Goal: Task Accomplishment & Management: Manage account settings

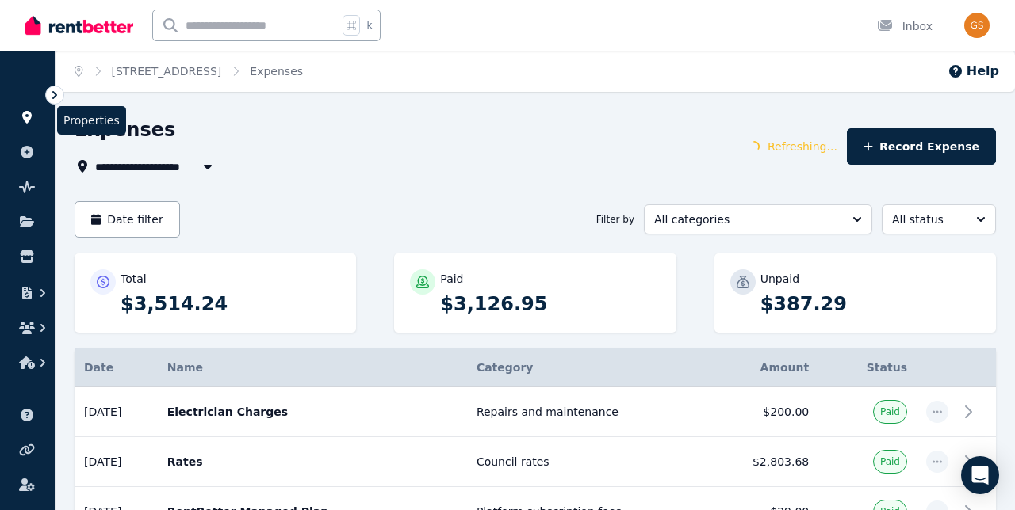
click at [30, 115] on icon at bounding box center [27, 117] width 10 height 13
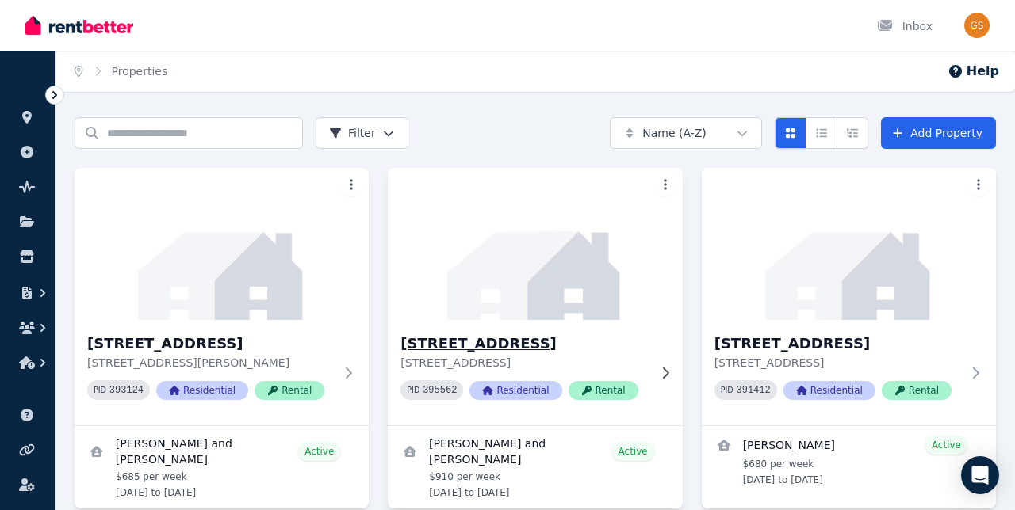
click at [533, 266] on img at bounding box center [534, 244] width 309 height 160
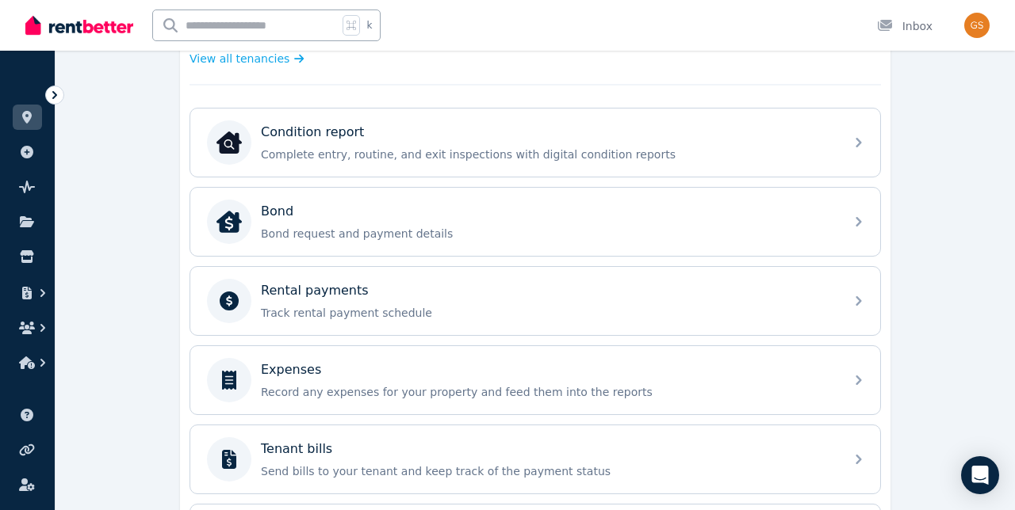
scroll to position [470, 0]
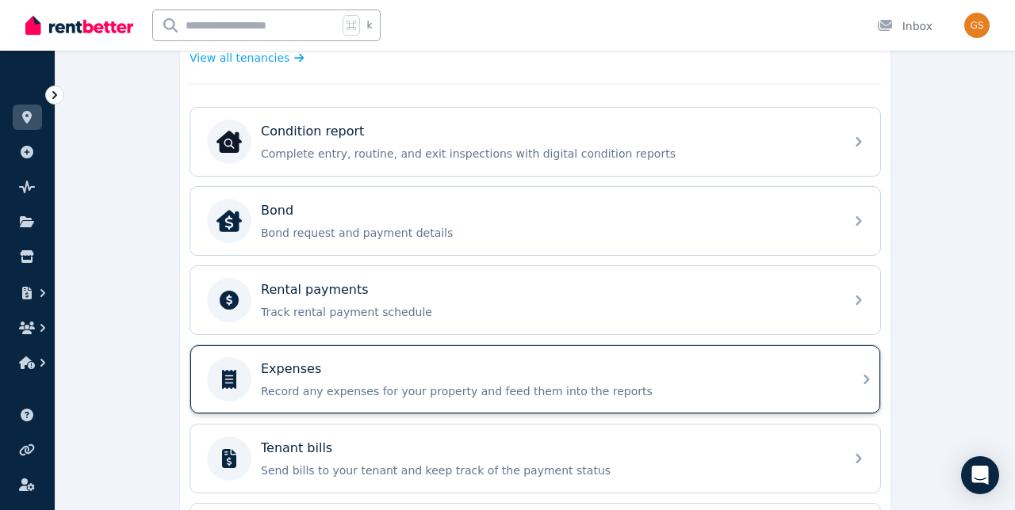
click at [442, 393] on p "Record any expenses for your property and feed them into the reports" at bounding box center [548, 392] width 574 height 16
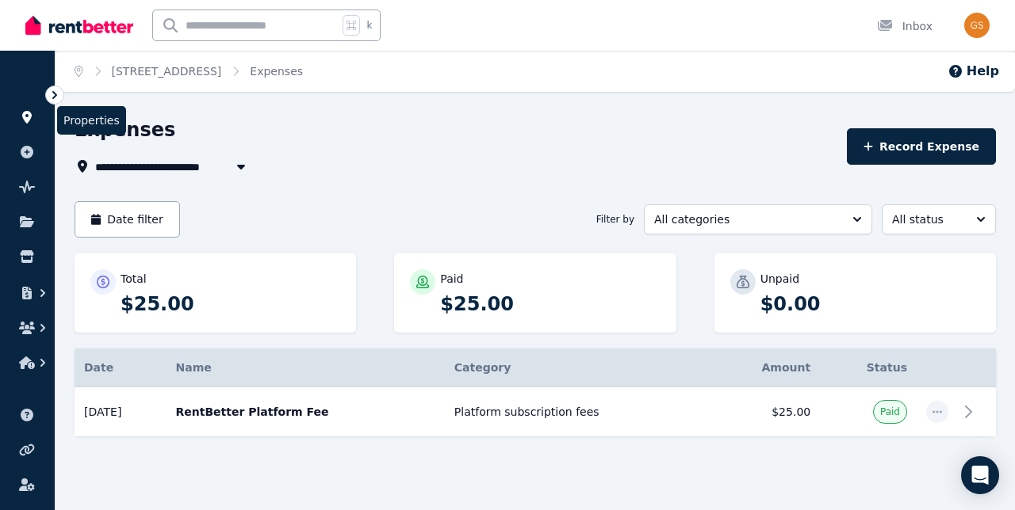
click at [30, 114] on icon at bounding box center [27, 117] width 10 height 13
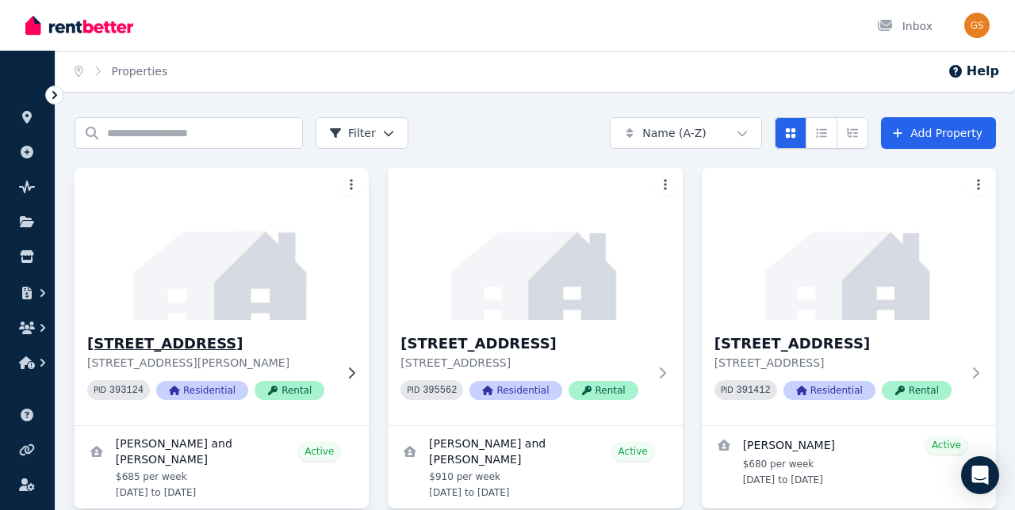
click at [272, 258] on img at bounding box center [221, 244] width 309 height 160
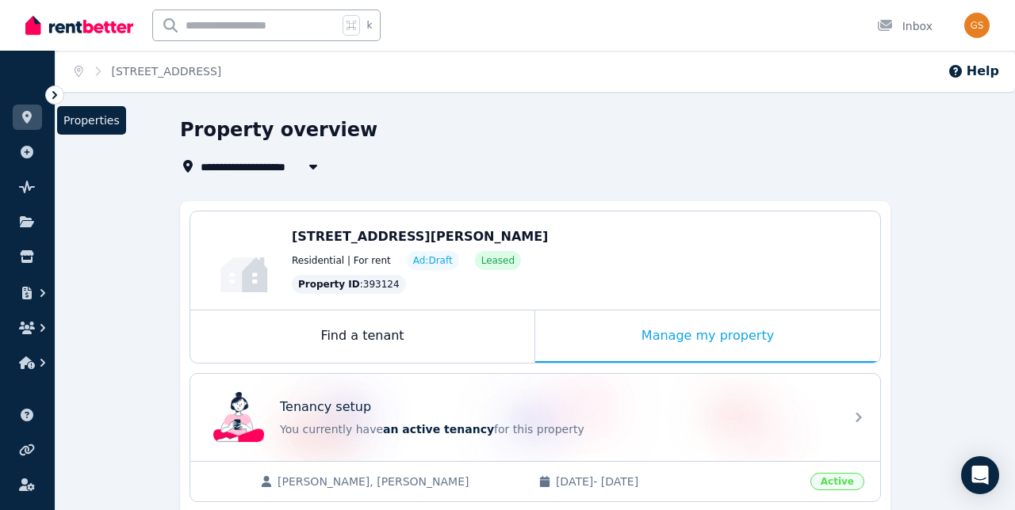
click at [31, 114] on icon at bounding box center [27, 117] width 16 height 13
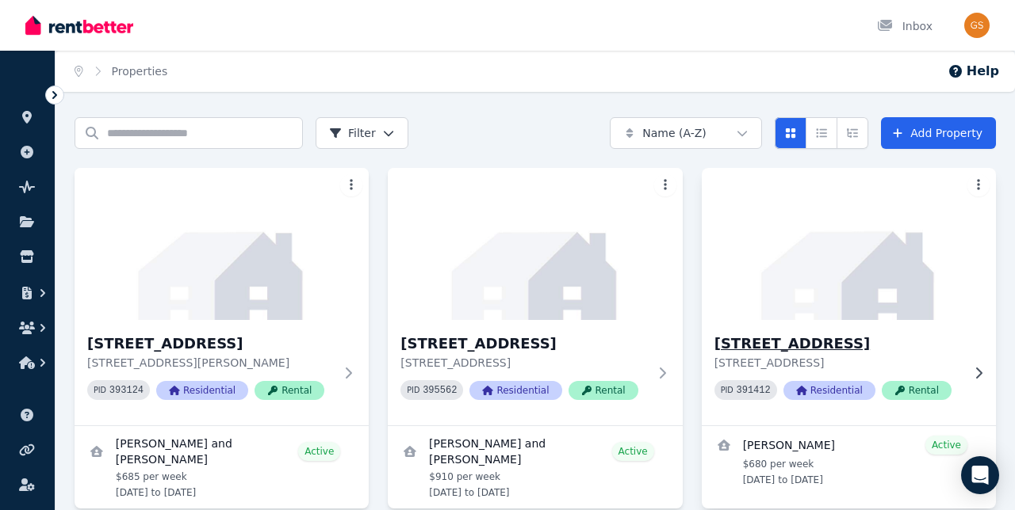
click at [796, 266] on img at bounding box center [848, 244] width 309 height 160
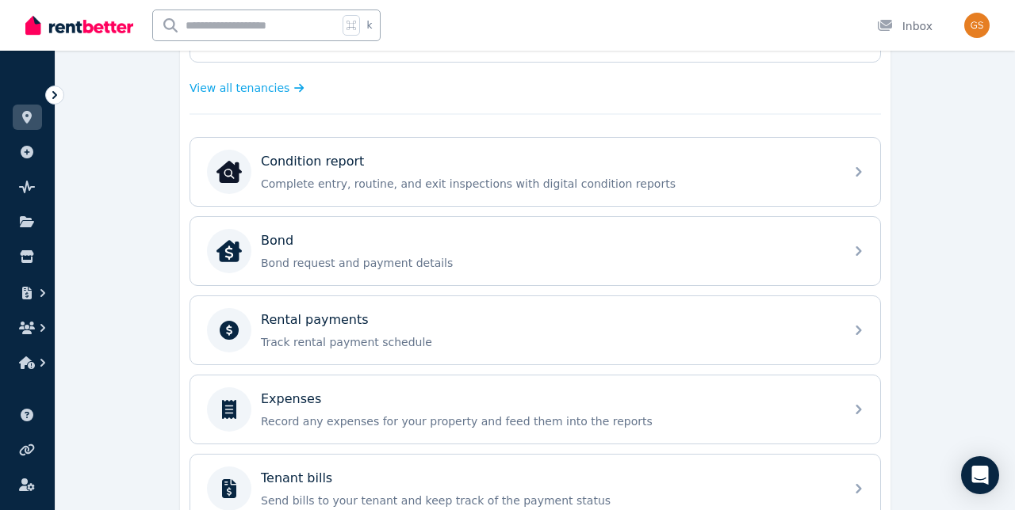
scroll to position [441, 0]
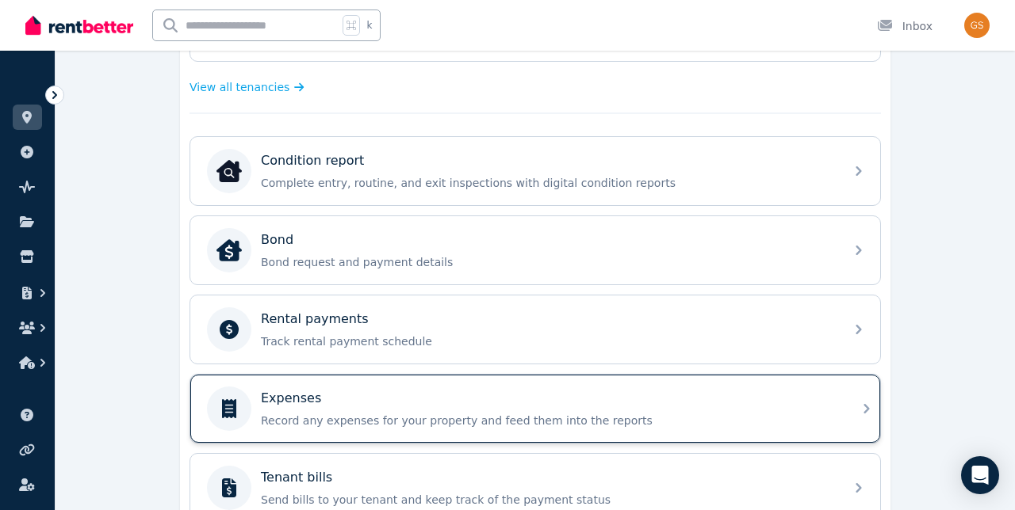
click at [635, 388] on div "Expenses Record any expenses for your property and feed them into the reports" at bounding box center [521, 409] width 628 height 44
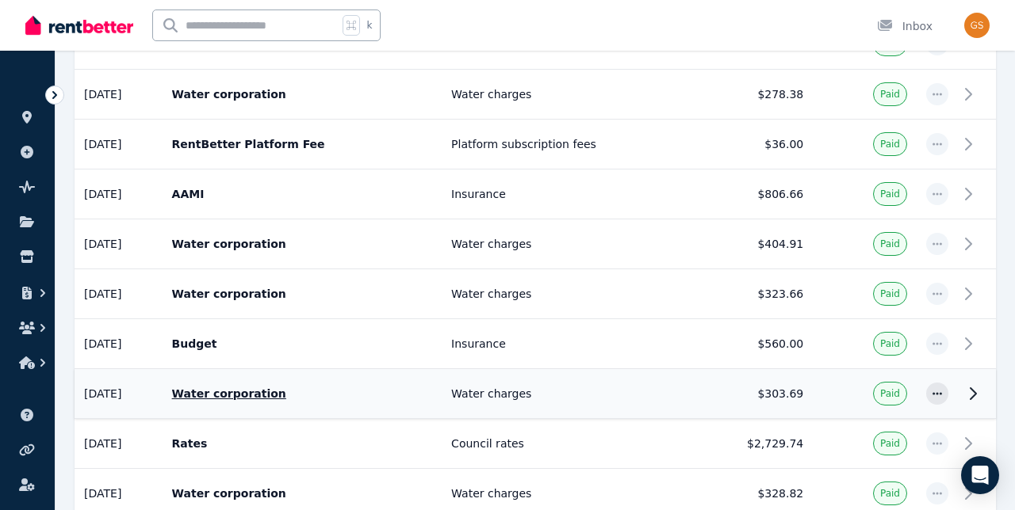
scroll to position [564, 0]
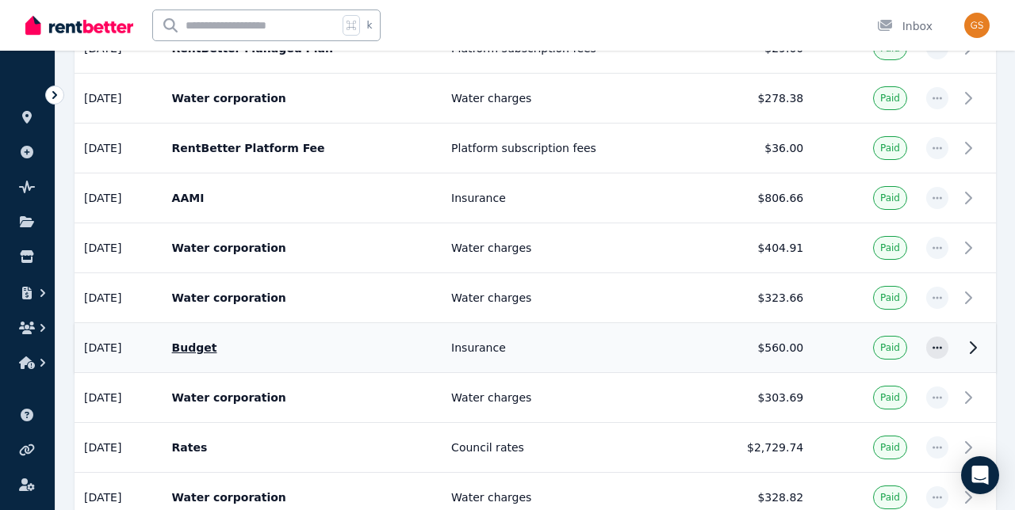
click at [972, 350] on icon at bounding box center [973, 347] width 6 height 11
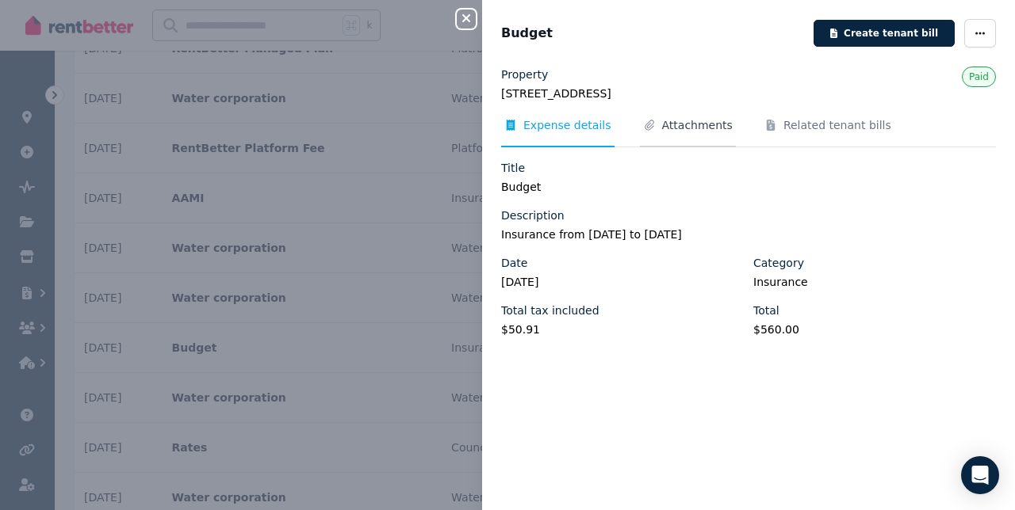
click at [697, 117] on span "Attachments" at bounding box center [697, 125] width 71 height 16
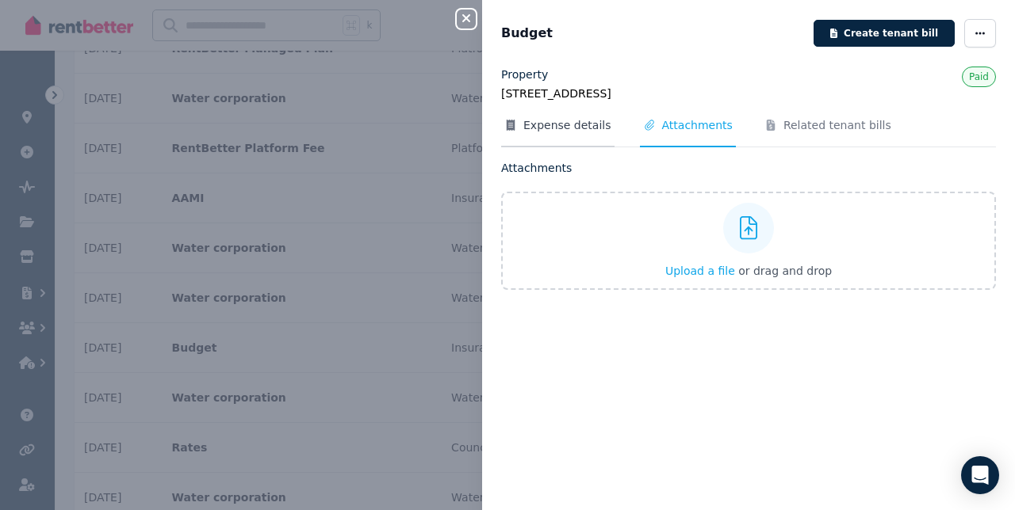
click at [580, 132] on span "Expense details" at bounding box center [567, 125] width 88 height 16
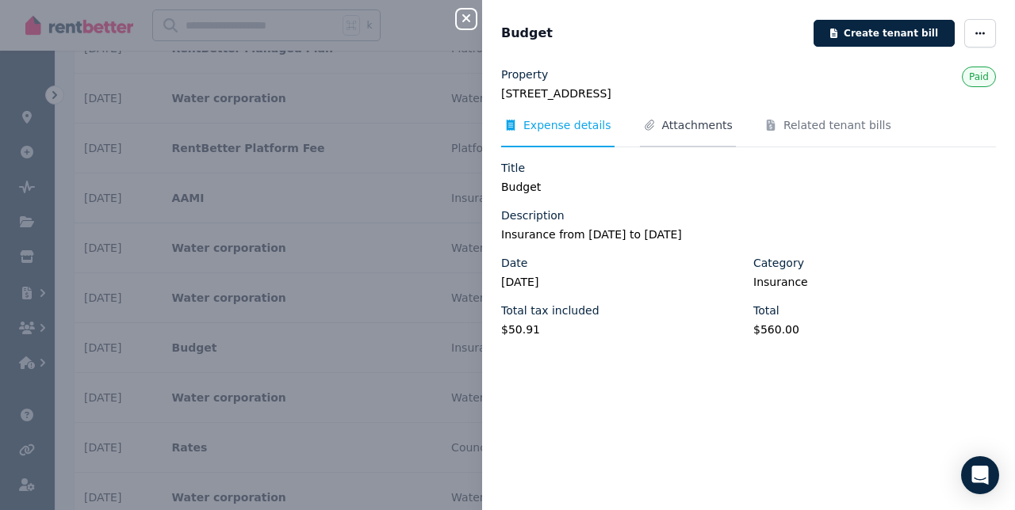
click at [703, 132] on span "Attachments" at bounding box center [697, 125] width 71 height 16
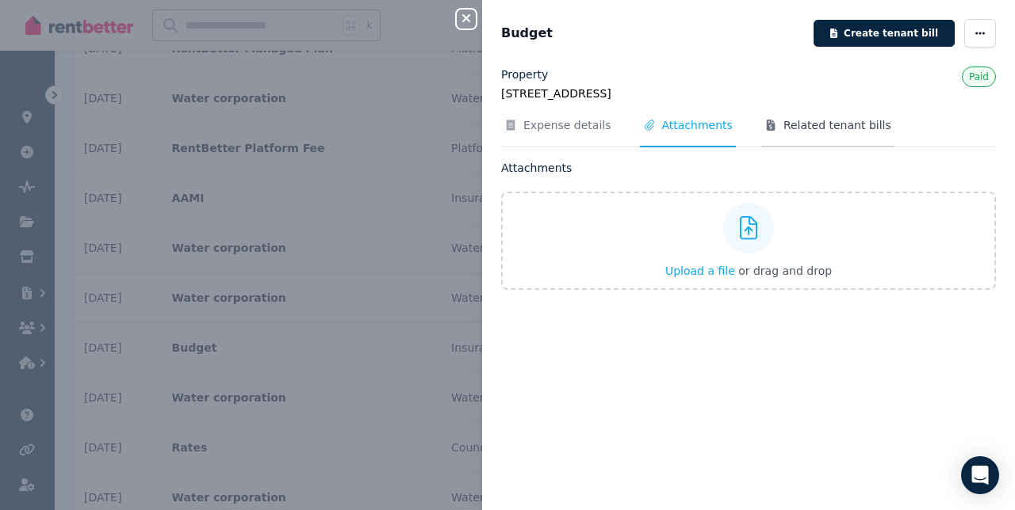
click at [795, 125] on span "Related tenant bills" at bounding box center [837, 125] width 108 height 16
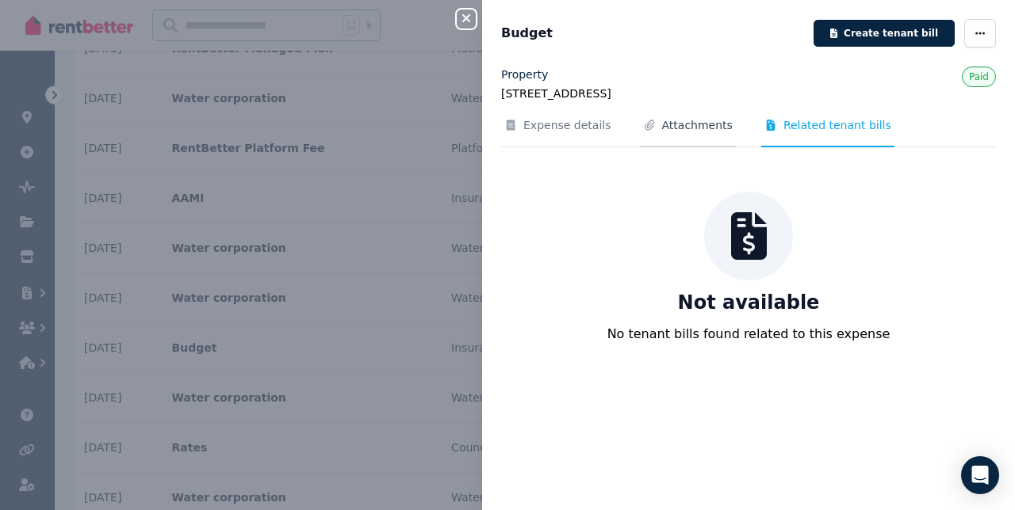
click at [663, 127] on span "Attachments" at bounding box center [697, 125] width 71 height 16
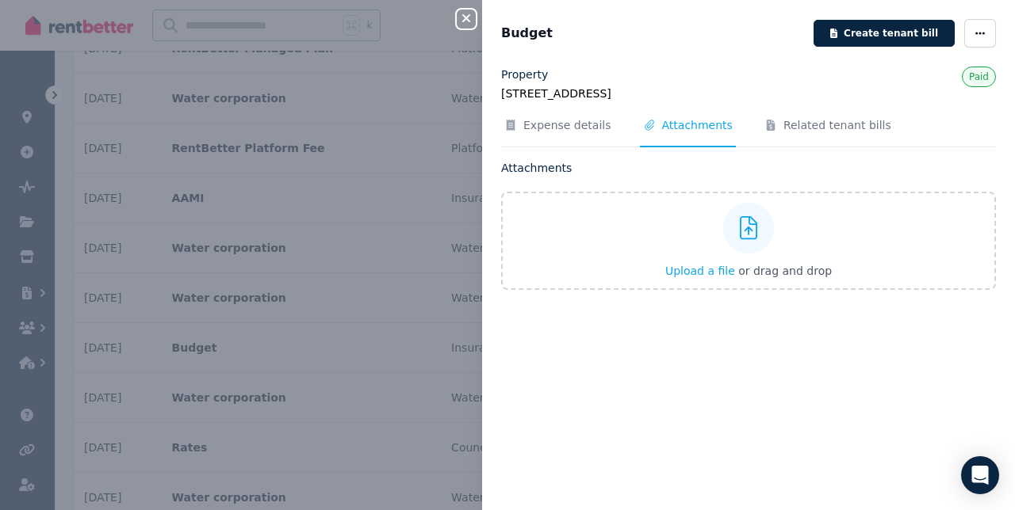
click at [467, 26] on button "Close panel" at bounding box center [466, 19] width 19 height 19
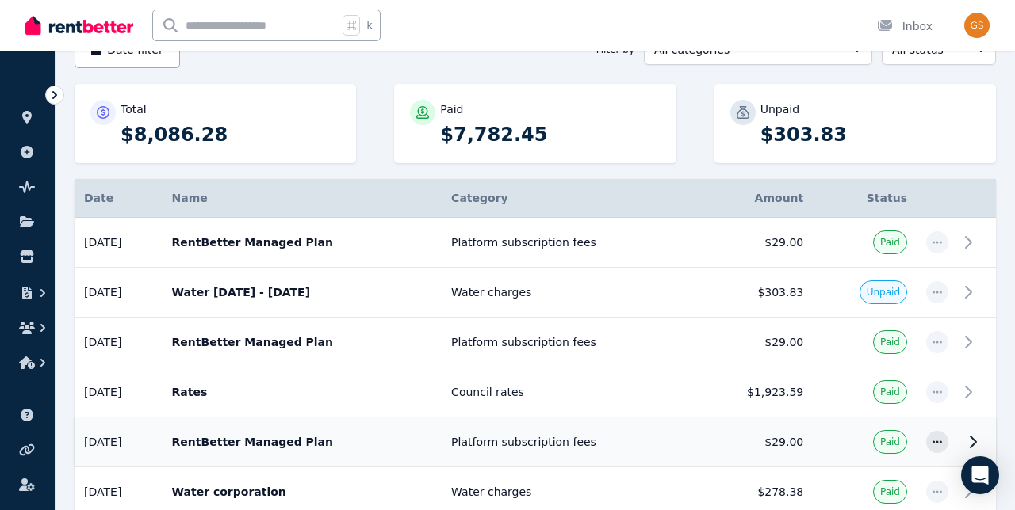
scroll to position [0, 0]
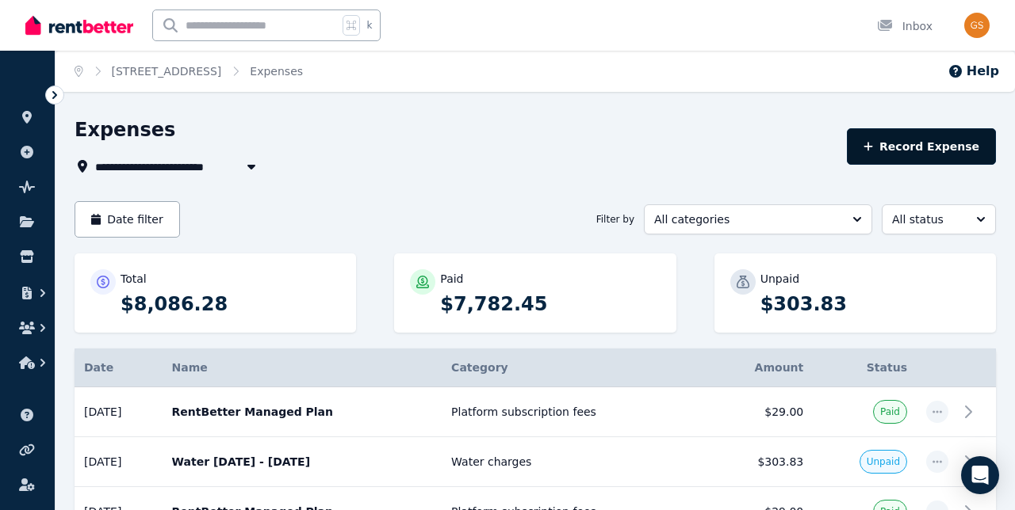
click at [942, 151] on button "Record Expense" at bounding box center [920, 146] width 149 height 36
select select "**********"
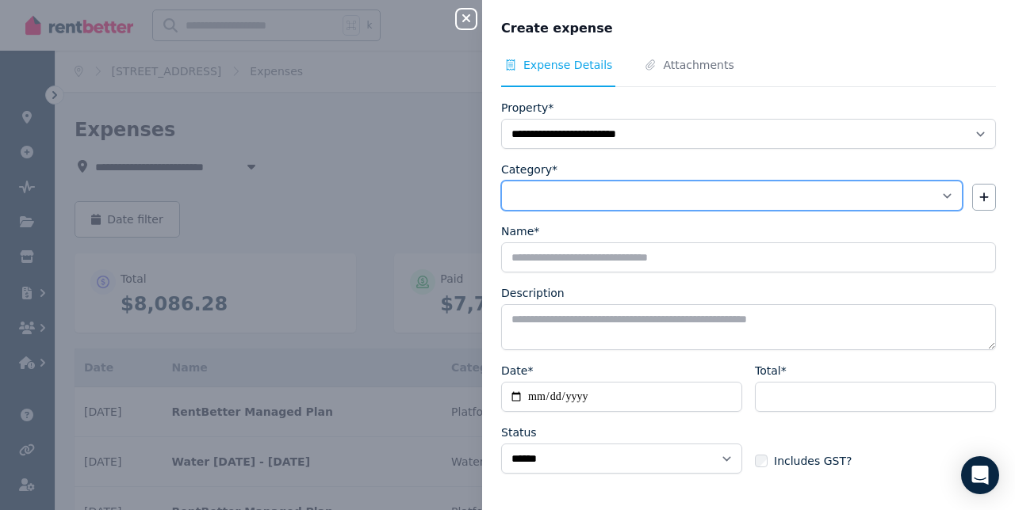
click at [648, 197] on select "**********" at bounding box center [731, 196] width 461 height 30
select select "**********"
click at [501, 181] on select "**********" at bounding box center [731, 196] width 461 height 30
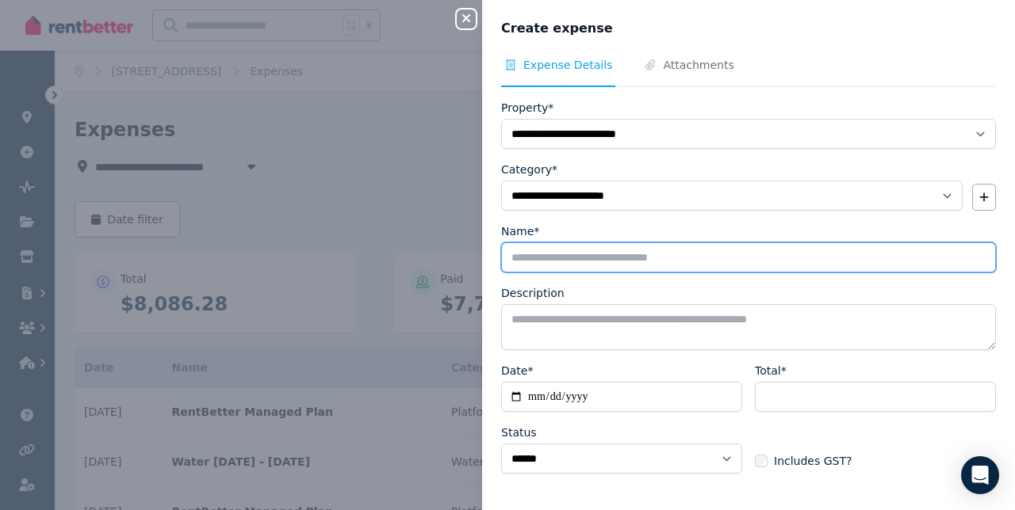
click at [666, 258] on input "Name*" at bounding box center [748, 258] width 495 height 30
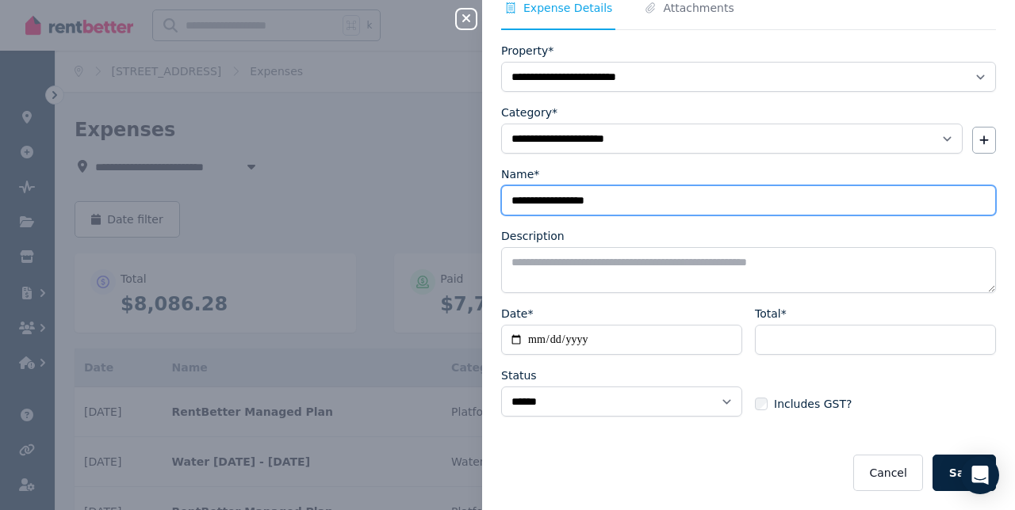
type input "**********"
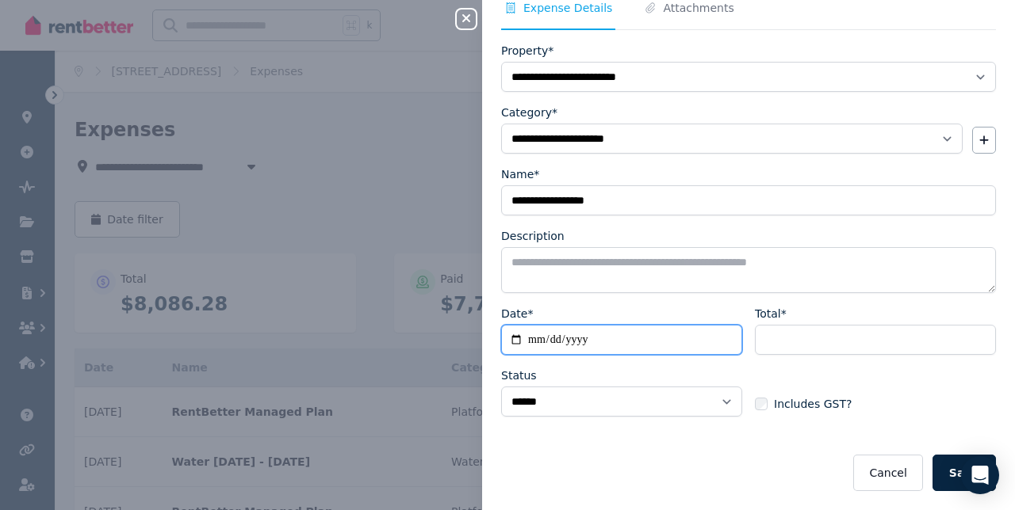
click at [576, 340] on input "Date*" at bounding box center [621, 340] width 241 height 30
click at [518, 342] on input "Date*" at bounding box center [621, 340] width 241 height 30
type input "**********"
click at [602, 366] on div "**********" at bounding box center [621, 368] width 241 height 124
click at [880, 478] on button "Cancel" at bounding box center [887, 473] width 69 height 36
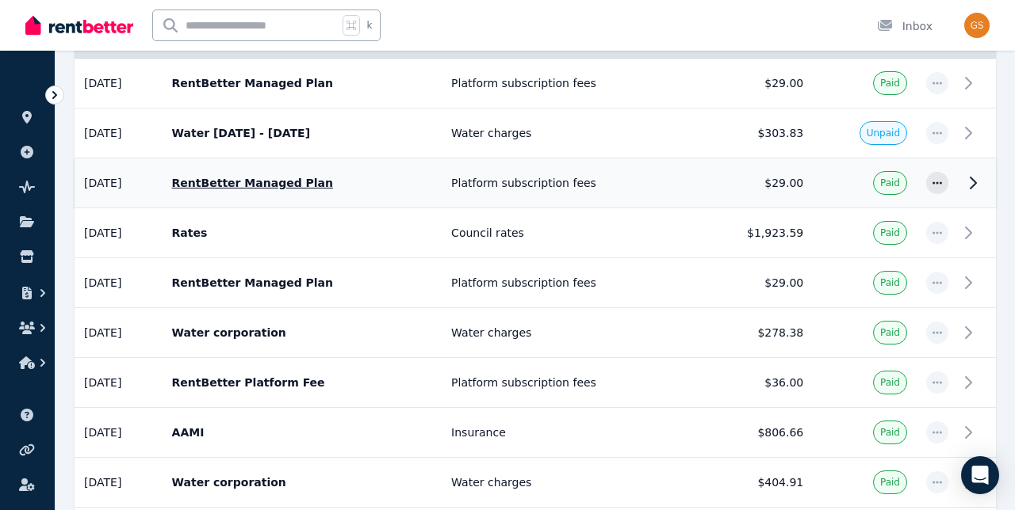
scroll to position [0, 0]
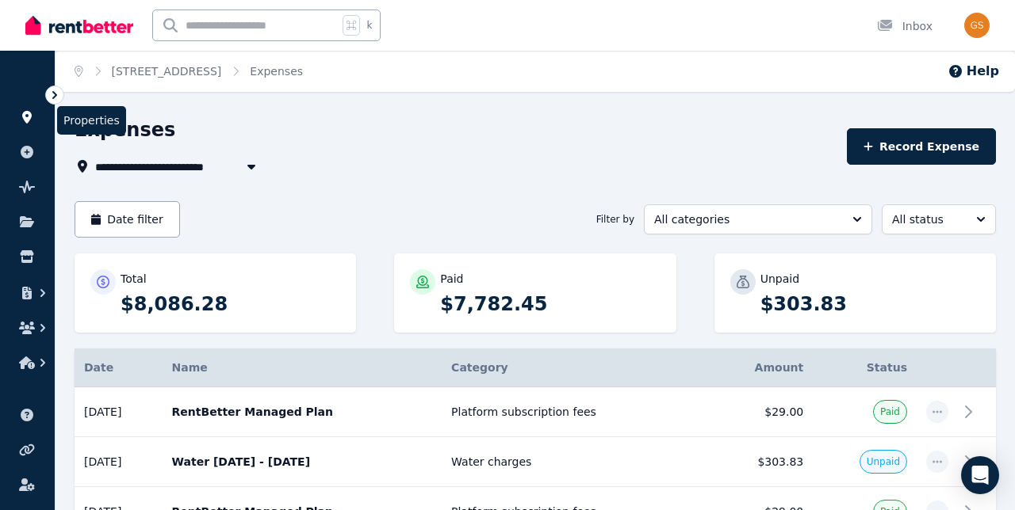
click at [27, 115] on icon at bounding box center [27, 117] width 16 height 13
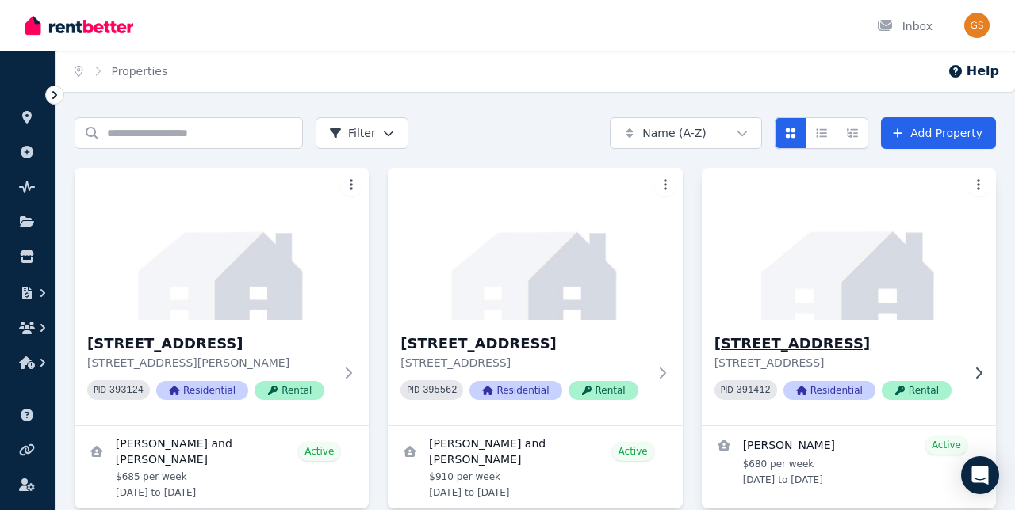
scroll to position [71, 0]
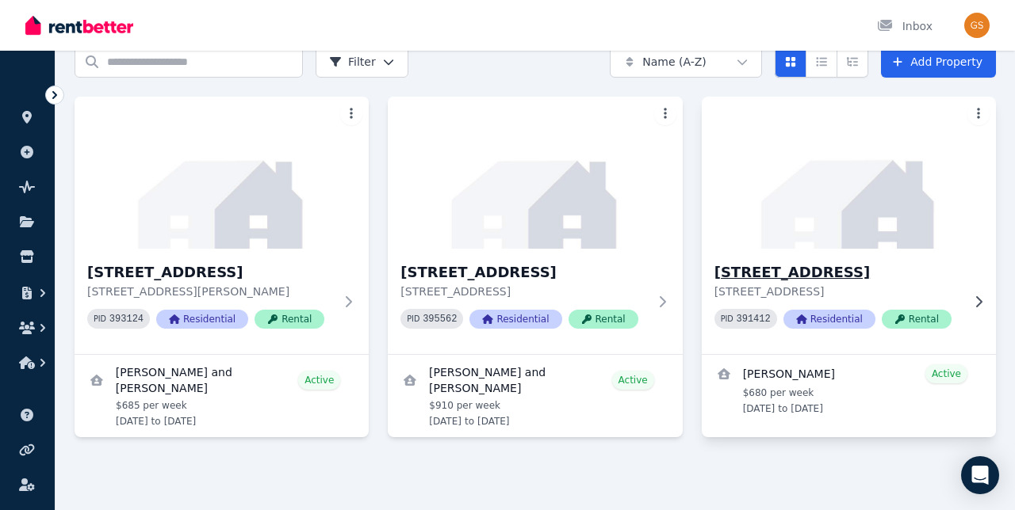
click at [804, 228] on img at bounding box center [848, 173] width 309 height 160
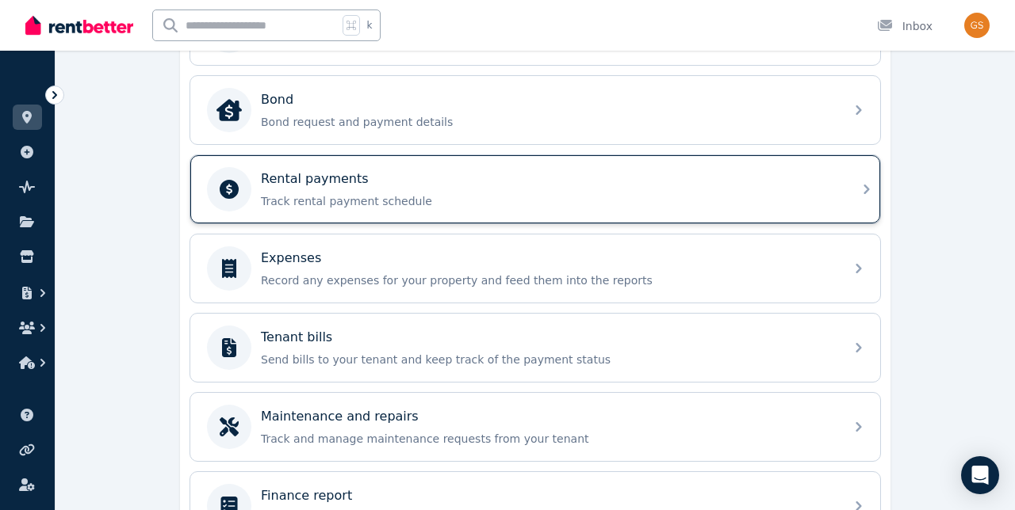
scroll to position [602, 0]
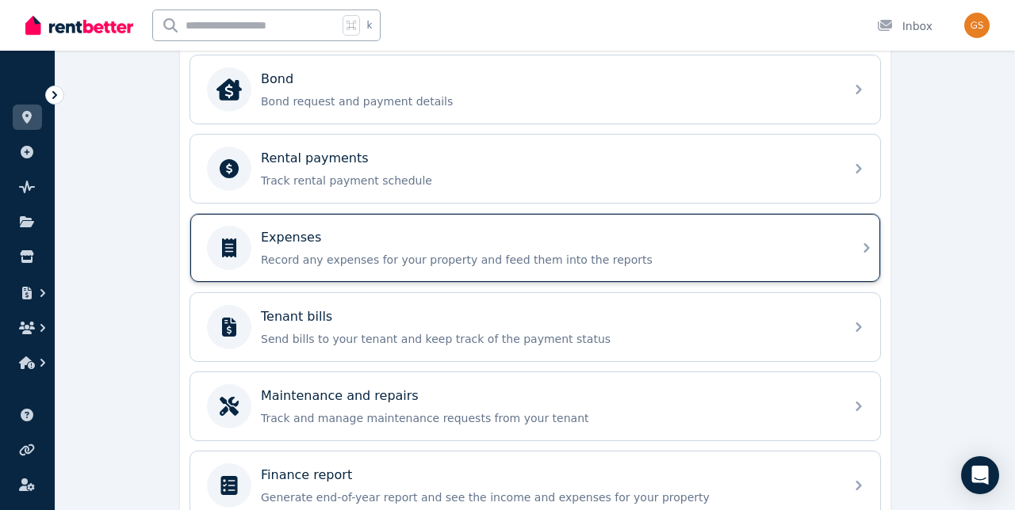
click at [691, 256] on p "Record any expenses for your property and feed them into the reports" at bounding box center [548, 260] width 574 height 16
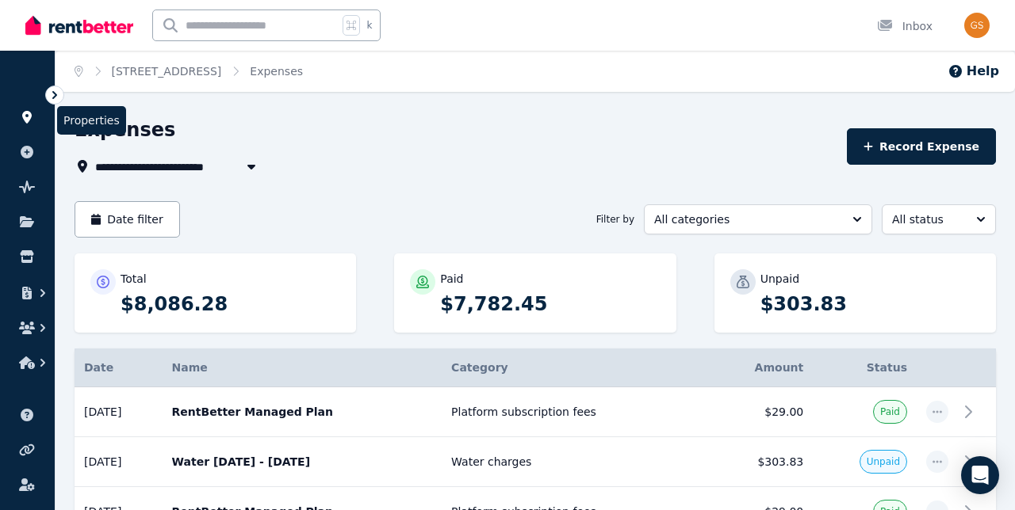
click at [25, 115] on icon at bounding box center [27, 117] width 10 height 13
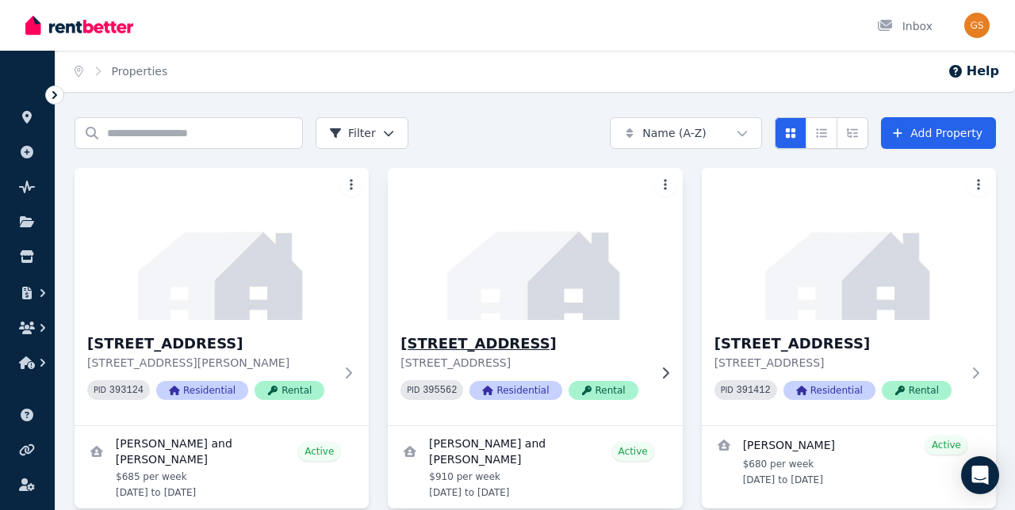
click at [478, 291] on img at bounding box center [534, 244] width 309 height 160
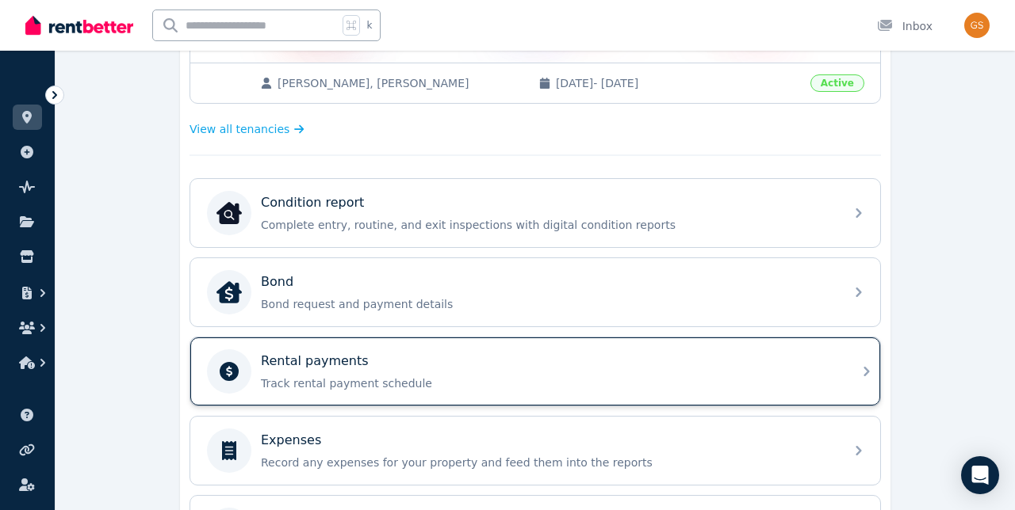
scroll to position [415, 0]
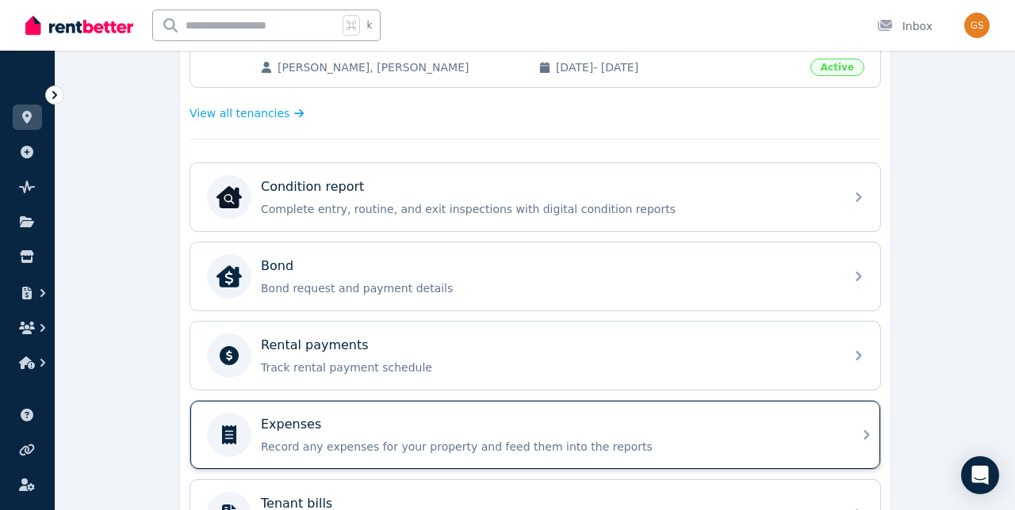
click at [445, 422] on div "Expenses" at bounding box center [548, 424] width 574 height 19
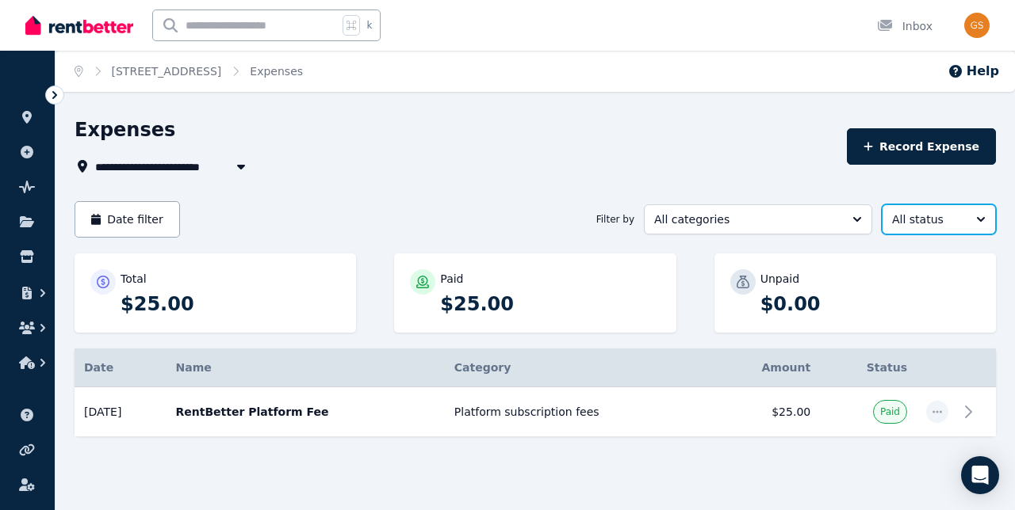
click at [909, 217] on span "All status" at bounding box center [927, 220] width 71 height 16
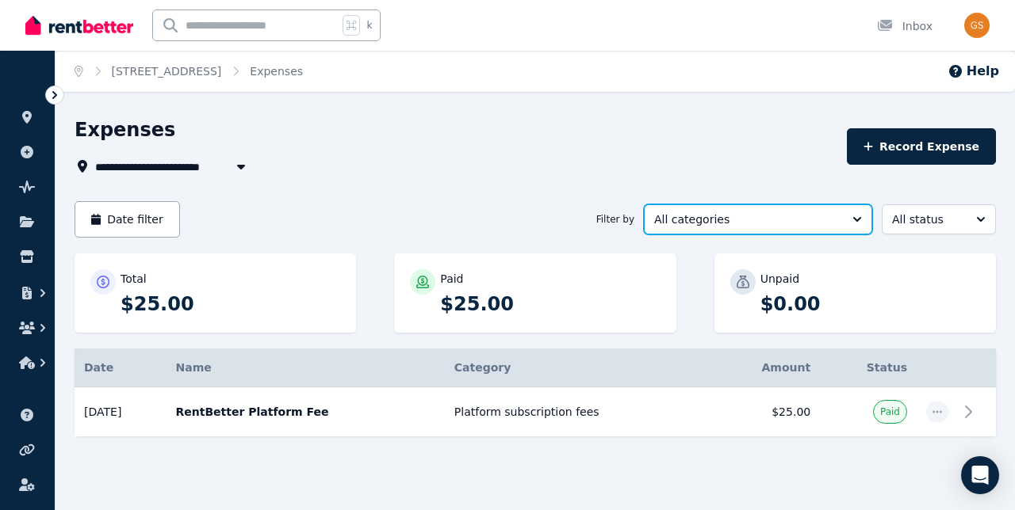
click at [820, 215] on span "All categories" at bounding box center [746, 220] width 185 height 16
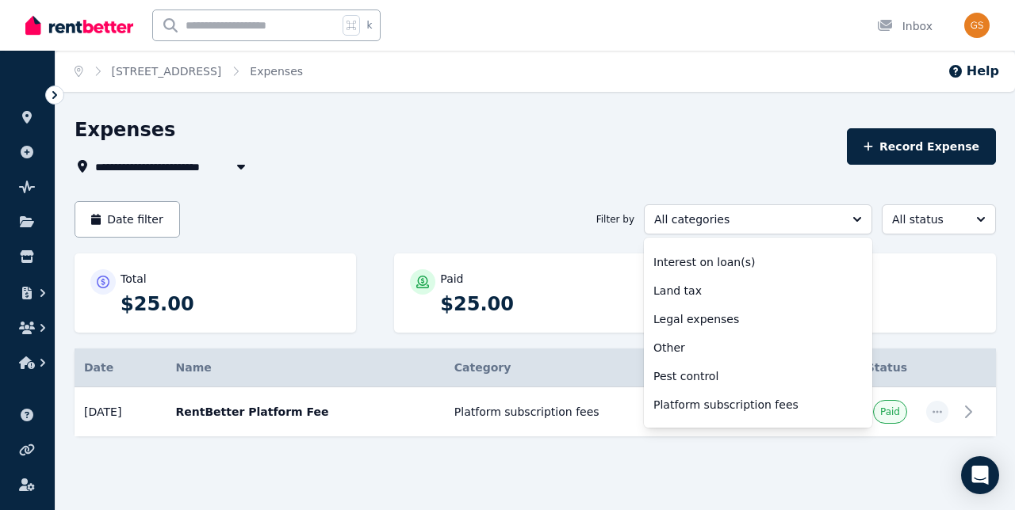
scroll to position [388, 0]
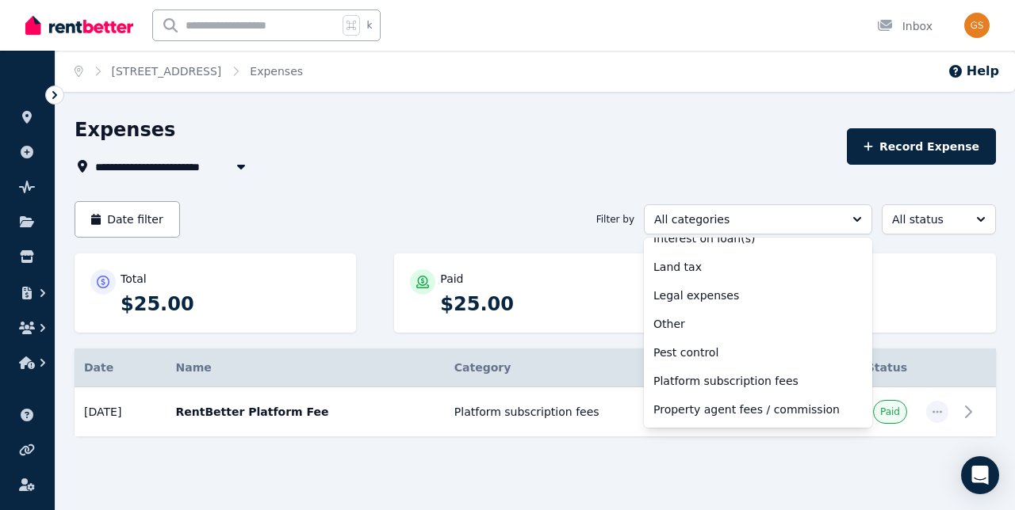
click at [507, 190] on div "**********" at bounding box center [535, 291] width 921 height 348
